Goal: Information Seeking & Learning: Learn about a topic

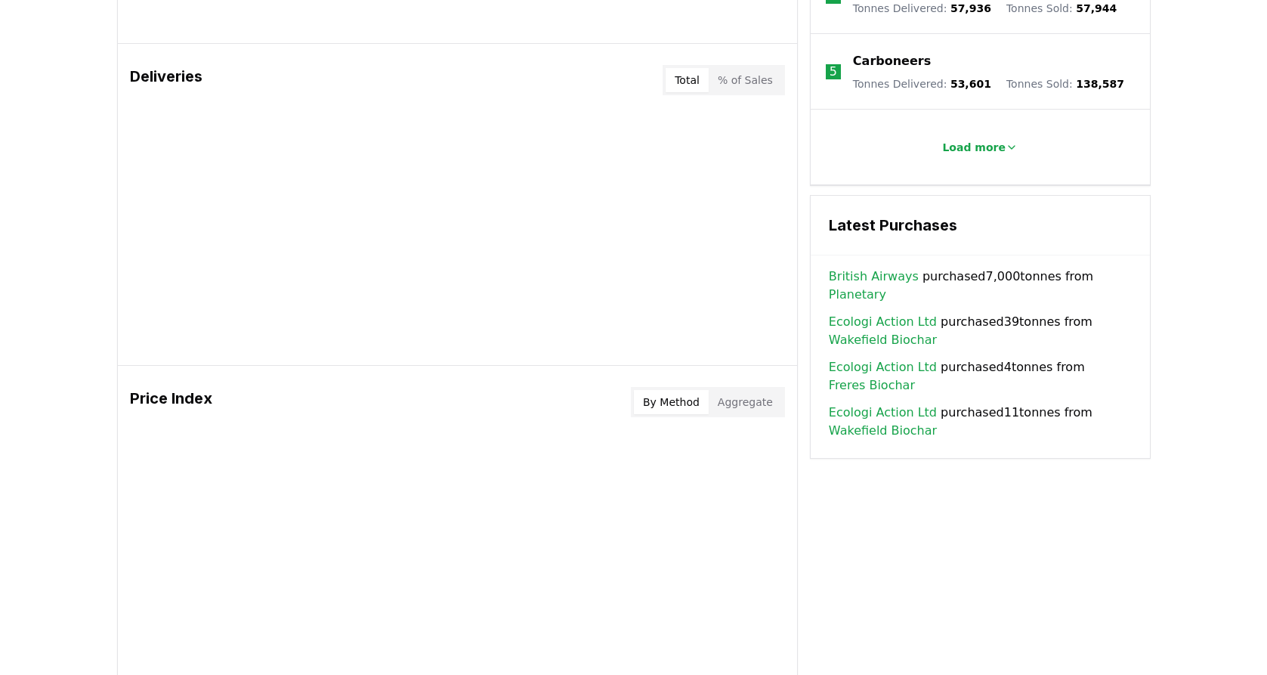
scroll to position [893, 0]
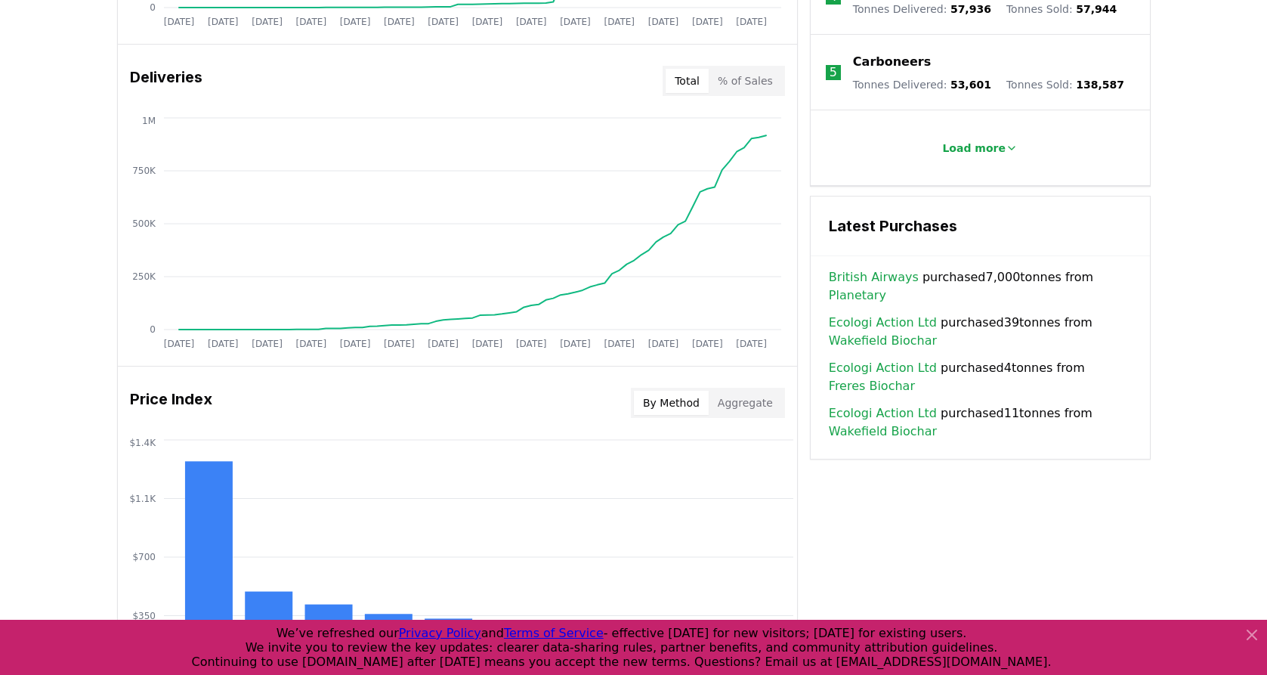
click at [882, 268] on link "British Airways" at bounding box center [874, 277] width 90 height 18
